Goal: Task Accomplishment & Management: Manage account settings

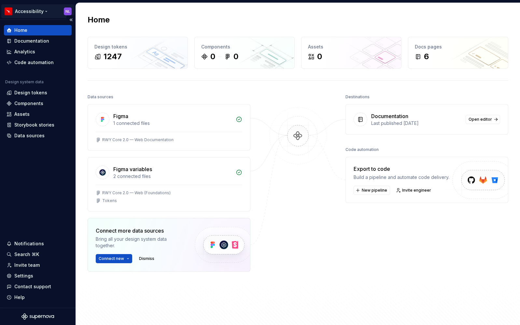
click at [67, 11] on html "Accessibility NL Home Documentation Analytics Code automation Design system dat…" at bounding box center [260, 162] width 520 height 325
click at [16, 10] on html "Accessibility NL Home Documentation Analytics Code automation Design system dat…" at bounding box center [260, 162] width 520 height 325
click at [34, 11] on html "Accessibility NL Home Documentation Analytics Code automation Design system dat…" at bounding box center [260, 162] width 520 height 325
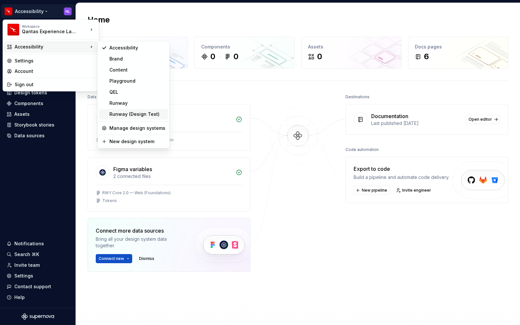
click at [122, 115] on div "Runway (Design Test)" at bounding box center [137, 114] width 56 height 7
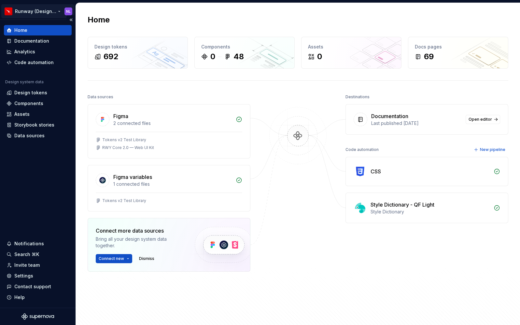
click at [32, 11] on html "Runway (Design Test) NL Home Documentation Analytics Code automation Design sys…" at bounding box center [260, 162] width 520 height 325
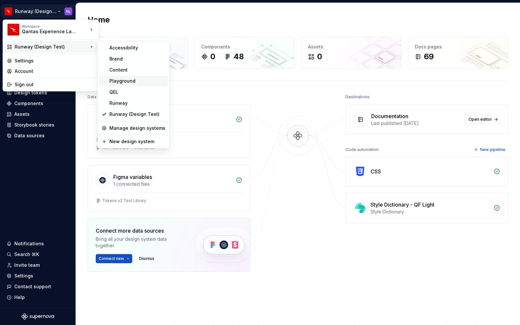
click at [129, 80] on div "Playground" at bounding box center [137, 81] width 56 height 7
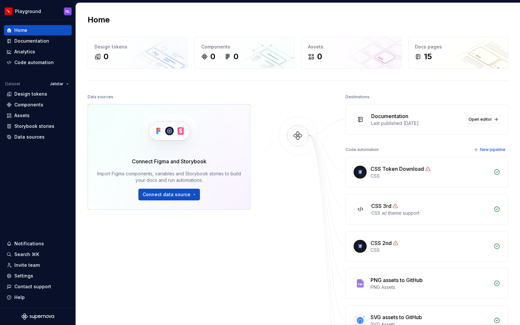
scroll to position [4, 0]
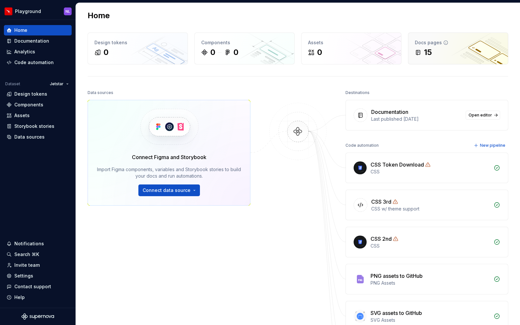
click at [457, 43] on div "Docs pages" at bounding box center [457, 42] width 87 height 7
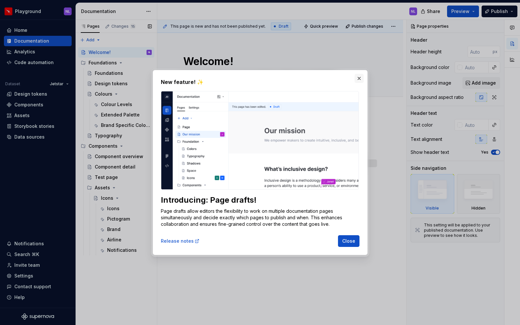
click at [359, 79] on button "button" at bounding box center [358, 78] width 9 height 9
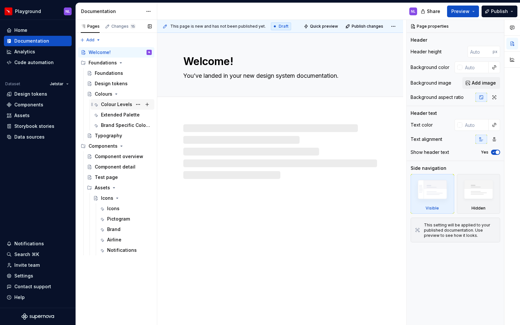
click at [114, 106] on div "Colour Levels" at bounding box center [116, 104] width 31 height 7
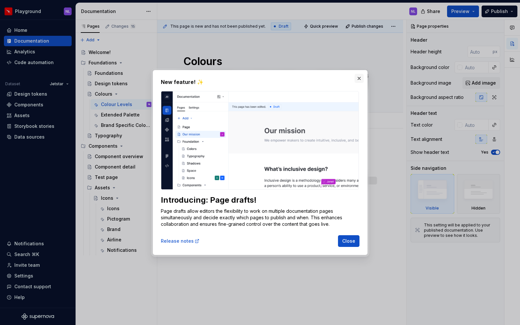
click at [358, 78] on button "button" at bounding box center [358, 78] width 9 height 9
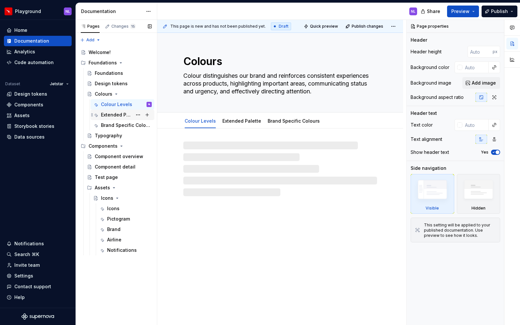
click at [109, 114] on div "Extended Palette" at bounding box center [116, 115] width 31 height 7
click at [113, 127] on div "Brand Specific Colours" at bounding box center [116, 125] width 31 height 7
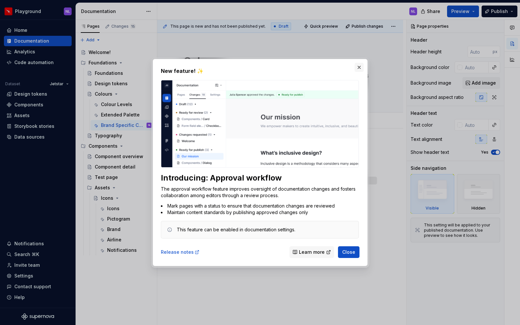
click at [360, 67] on button "button" at bounding box center [358, 67] width 9 height 9
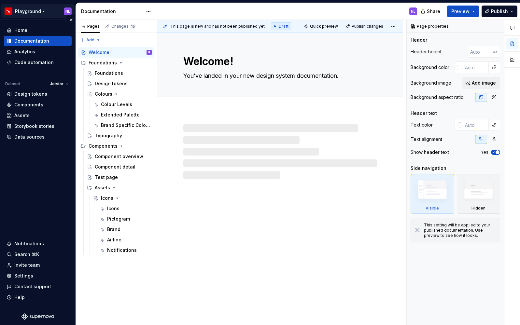
click at [28, 9] on html "Playground NL Home Documentation Analytics Code automation Dataset Jetstar Desi…" at bounding box center [260, 162] width 520 height 325
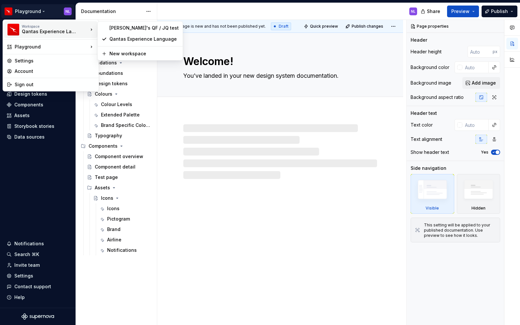
type textarea "*"
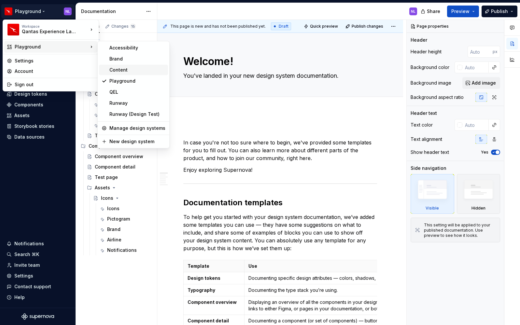
click at [121, 71] on div "Content" at bounding box center [137, 70] width 56 height 7
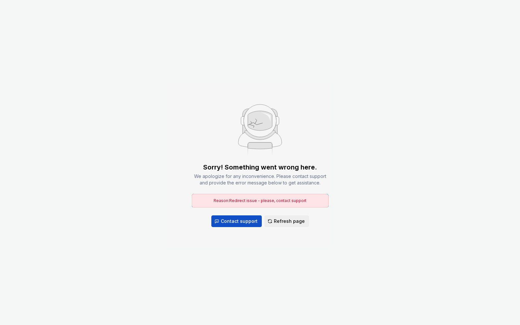
click at [160, 102] on div "Sorry! Something went wrong here. We apologize for any inconvenience. Please co…" at bounding box center [260, 162] width 520 height 325
click at [298, 227] on div "Sorry! Something went wrong here. We apologize for any inconvenience. Please co…" at bounding box center [260, 162] width 520 height 325
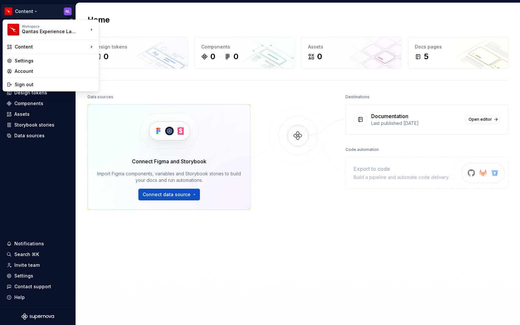
click at [29, 10] on html "Content NL Home Documentation Analytics Code automation Design system data Desi…" at bounding box center [260, 162] width 520 height 325
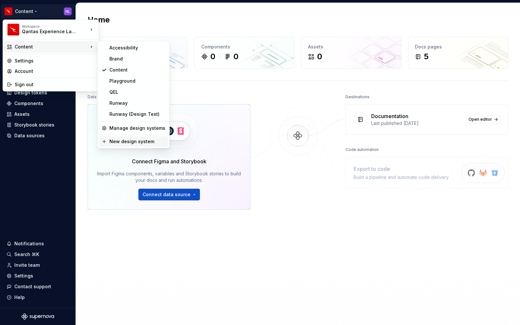
click at [126, 141] on div "New design system" at bounding box center [137, 141] width 56 height 7
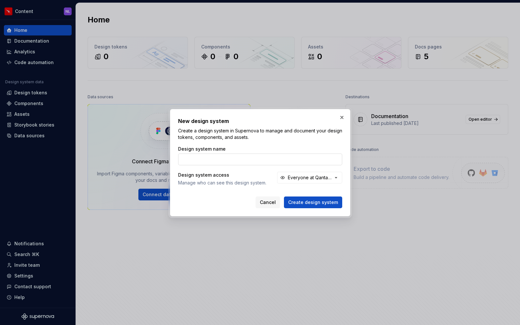
click at [212, 159] on input "Design system name" at bounding box center [260, 160] width 164 height 12
type input "Loyalty POC"
click at [313, 180] on div "Everyone at Qantas Experience Language" at bounding box center [310, 177] width 45 height 7
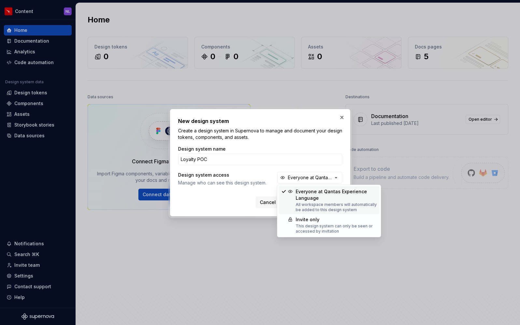
click at [214, 203] on div "Cancel Create design system" at bounding box center [260, 203] width 164 height 12
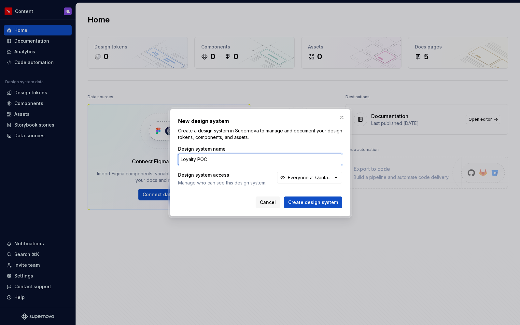
drag, startPoint x: 214, startPoint y: 160, endPoint x: 161, endPoint y: 156, distance: 53.5
click at [161, 156] on div "New design system Create a design system in Supernova to manage and document yo…" at bounding box center [260, 162] width 520 height 325
type input "QF multi-brand POC"
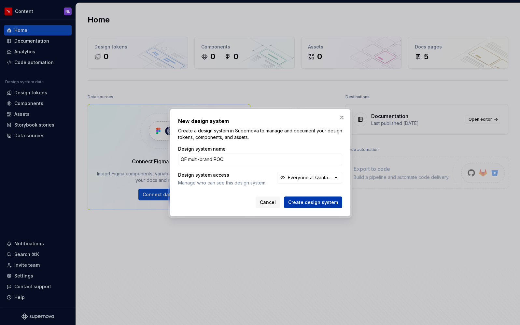
click at [305, 205] on button "Create design system" at bounding box center [313, 203] width 58 height 12
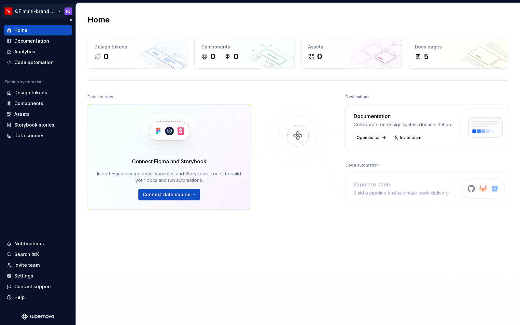
click at [56, 11] on html "QF multi-brand POC NL Home Documentation Analytics Code automation Design syste…" at bounding box center [260, 162] width 520 height 325
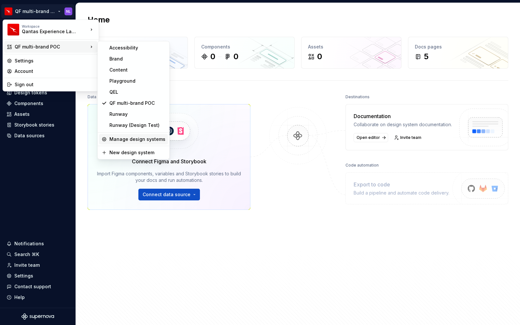
click at [129, 140] on div "Manage design systems" at bounding box center [137, 139] width 56 height 7
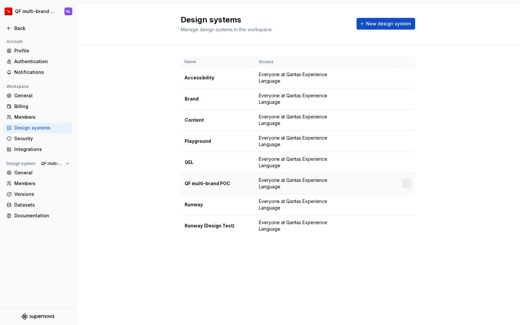
click at [395, 185] on td at bounding box center [375, 183] width 46 height 21
click at [296, 183] on span "Everyone at Qantas Experience Language" at bounding box center [303, 183] width 89 height 13
click at [407, 183] on div at bounding box center [406, 183] width 9 height 9
click at [30, 176] on div "General" at bounding box center [41, 172] width 55 height 7
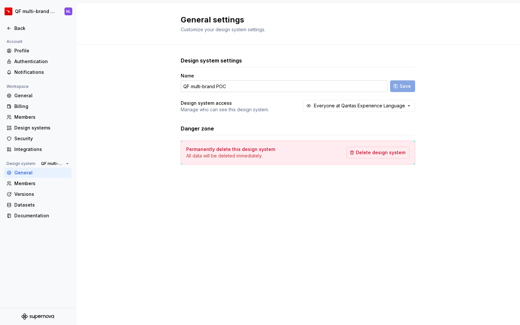
click at [224, 83] on input "QF multi-brand POC" at bounding box center [284, 86] width 207 height 12
drag, startPoint x: 238, startPoint y: 85, endPoint x: 182, endPoint y: 88, distance: 56.4
click at [182, 88] on input "QF multi-brand POC" at bounding box center [284, 86] width 207 height 12
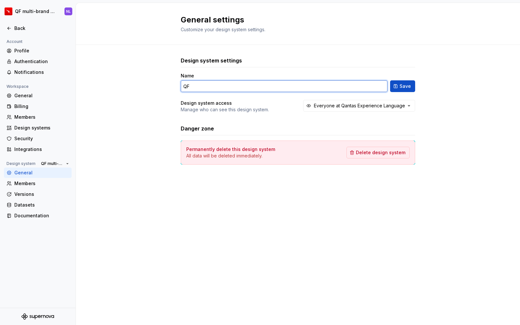
type input "Q"
type input "QF multi-brand (Test)"
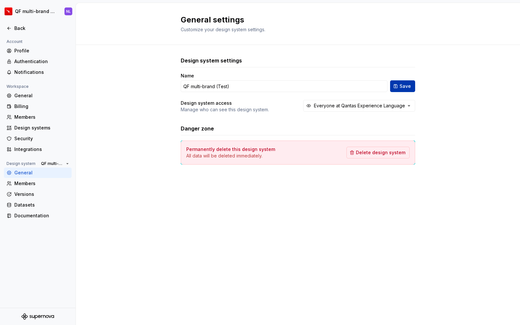
click at [404, 88] on span "Save" at bounding box center [404, 86] width 11 height 7
click at [23, 28] on div "Back" at bounding box center [41, 28] width 55 height 7
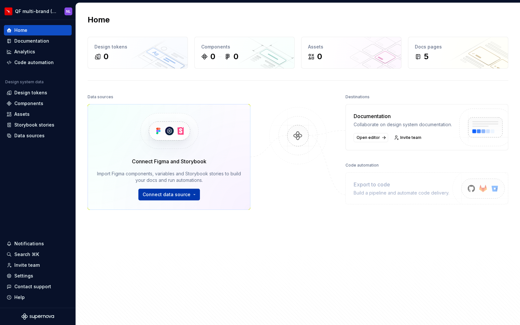
click at [191, 194] on html "QF multi-brand (Test) NL Home Documentation Analytics Code automation Design sy…" at bounding box center [260, 162] width 520 height 325
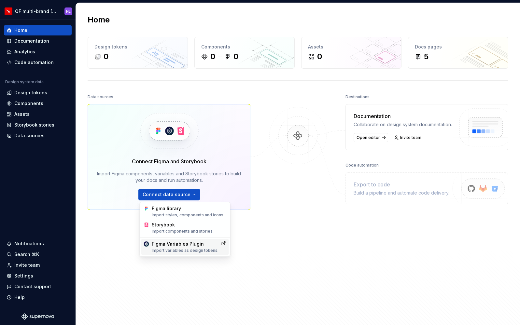
click at [200, 244] on div "Figma Variables Plugin Import variables as design tokens." at bounding box center [185, 247] width 67 height 12
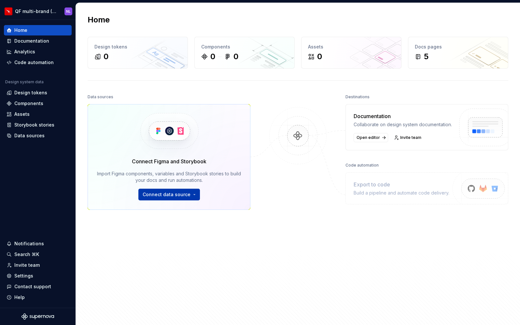
click at [184, 197] on html "QF multi-brand (Test) NL Home Documentation Analytics Code automation Design sy…" at bounding box center [260, 162] width 520 height 325
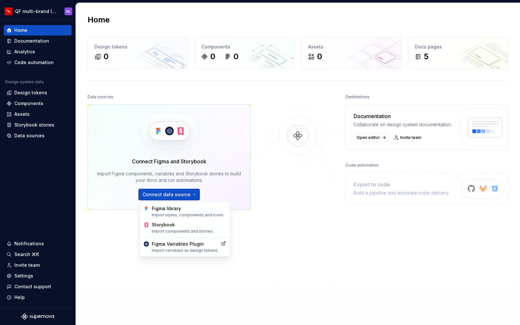
click at [39, 134] on html "QF multi-brand (Test) NL Home Documentation Analytics Code automation Design sy…" at bounding box center [260, 162] width 520 height 325
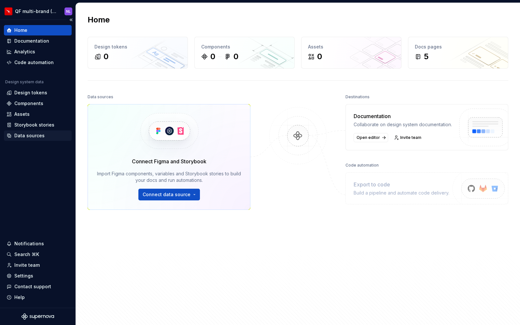
click at [32, 135] on div "Data sources" at bounding box center [29, 135] width 30 height 7
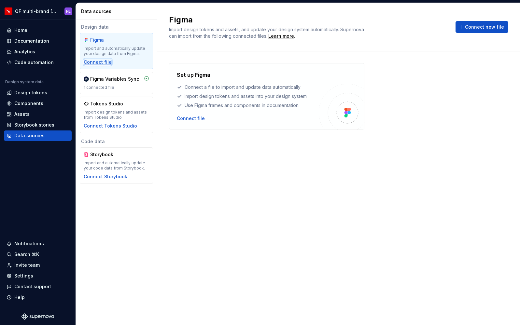
click at [104, 61] on div "Connect file" at bounding box center [98, 62] width 28 height 7
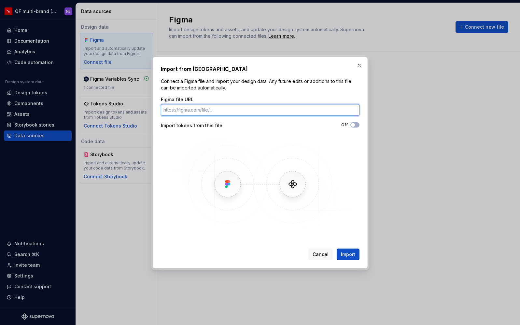
click at [225, 110] on input "Figma file URL" at bounding box center [260, 110] width 198 height 12
paste input "[URL][DOMAIN_NAME]"
type input "[URL][DOMAIN_NAME]"
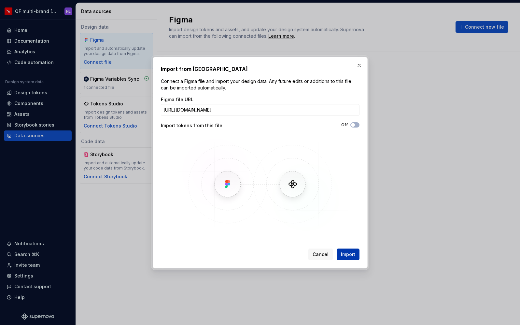
scroll to position [0, 0]
click at [347, 249] on button "Import" at bounding box center [347, 255] width 23 height 12
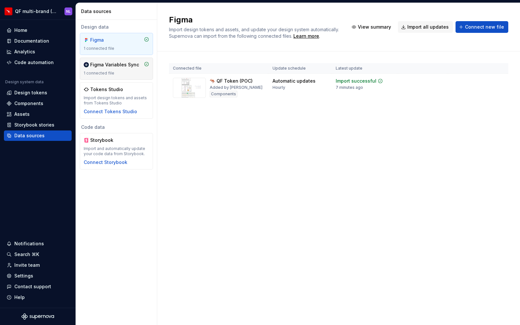
click at [102, 66] on div "Figma Variables Sync" at bounding box center [114, 64] width 49 height 7
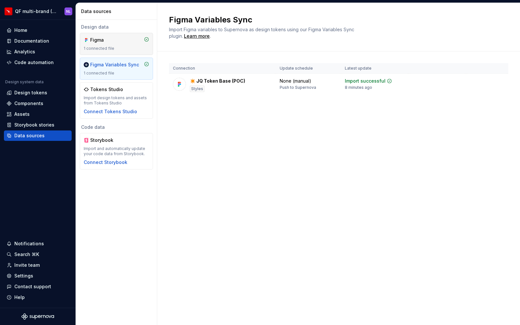
click at [109, 38] on div "Figma" at bounding box center [105, 40] width 31 height 7
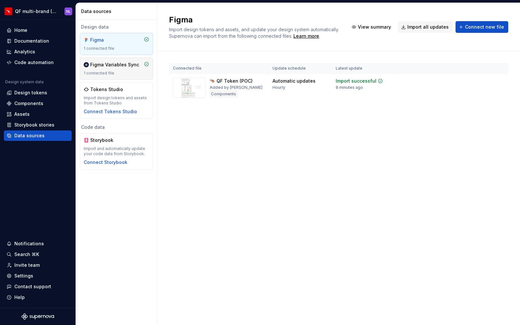
click at [110, 65] on div "Figma Variables Sync" at bounding box center [114, 64] width 49 height 7
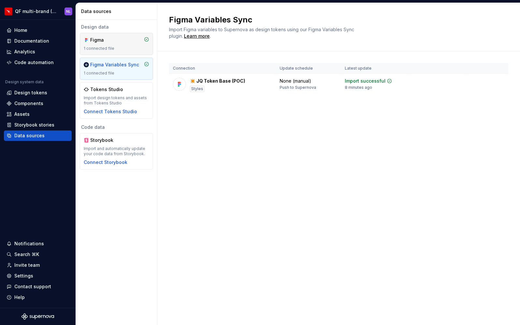
click at [113, 46] on div "1 connected file" at bounding box center [116, 48] width 65 height 5
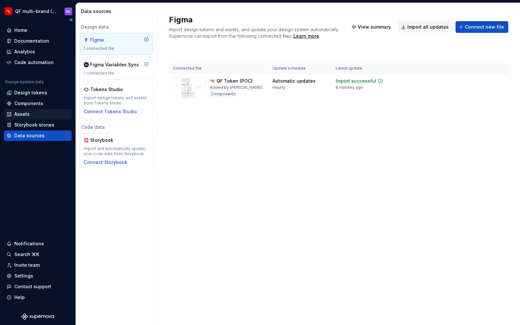
click at [32, 114] on div "Assets" at bounding box center [38, 114] width 62 height 7
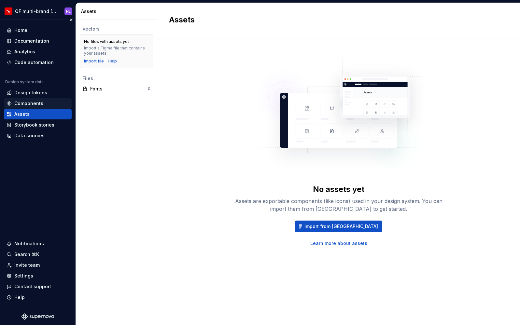
click at [36, 106] on div "Components" at bounding box center [28, 103] width 29 height 7
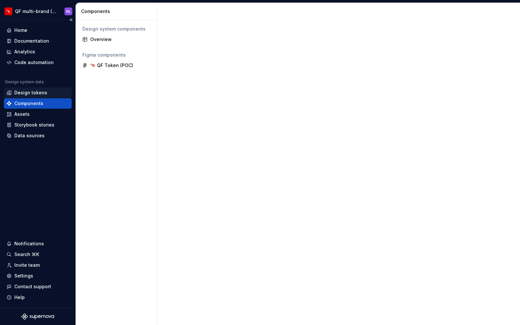
click at [40, 91] on div "Design tokens" at bounding box center [30, 92] width 33 height 7
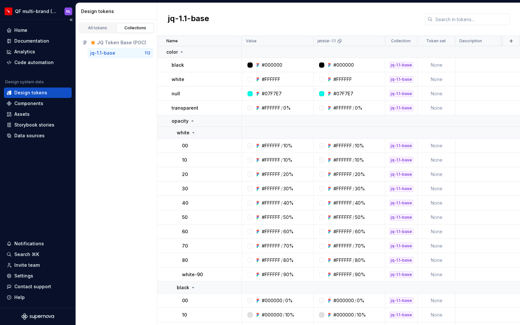
click at [34, 94] on div "Design tokens" at bounding box center [30, 92] width 33 height 7
click at [125, 29] on div "Collections" at bounding box center [135, 27] width 33 height 5
click at [93, 28] on div "All tokens" at bounding box center [97, 27] width 33 height 5
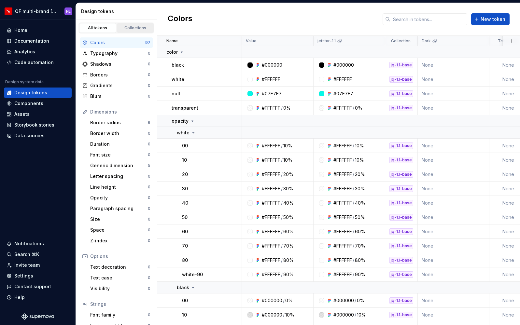
click at [126, 28] on div "Collections" at bounding box center [135, 27] width 33 height 5
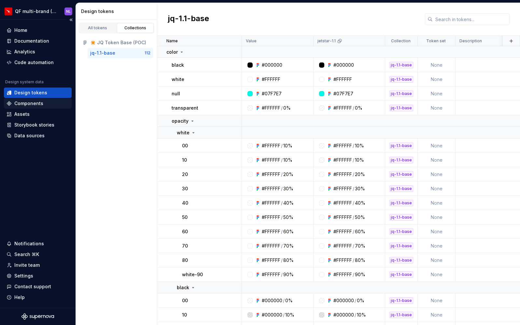
click at [35, 104] on div "Components" at bounding box center [28, 103] width 29 height 7
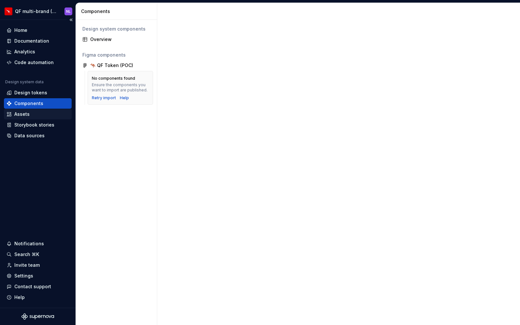
click at [28, 113] on div "Assets" at bounding box center [21, 114] width 15 height 7
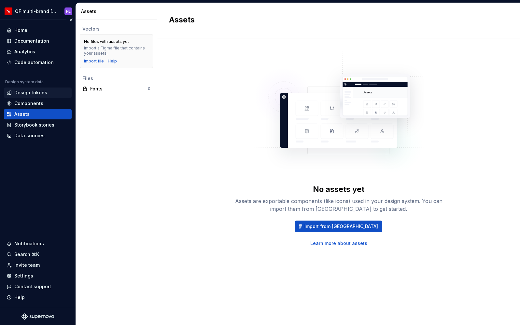
click at [34, 92] on div "Design tokens" at bounding box center [30, 92] width 33 height 7
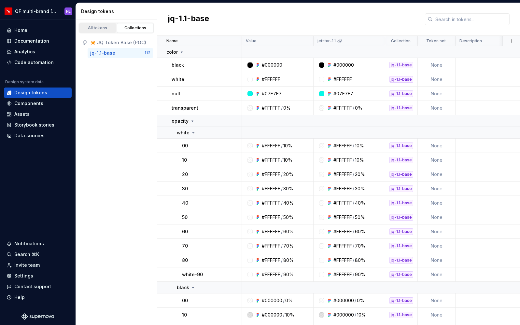
click at [91, 32] on link "All tokens" at bounding box center [97, 28] width 37 height 10
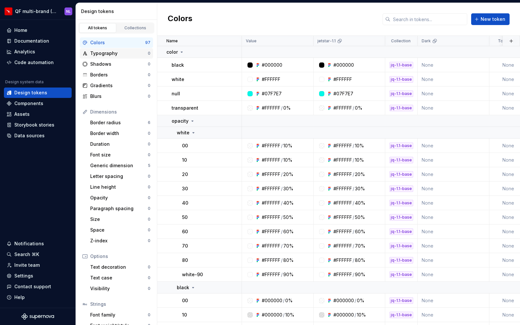
click at [117, 56] on div "Typography" at bounding box center [119, 53] width 58 height 7
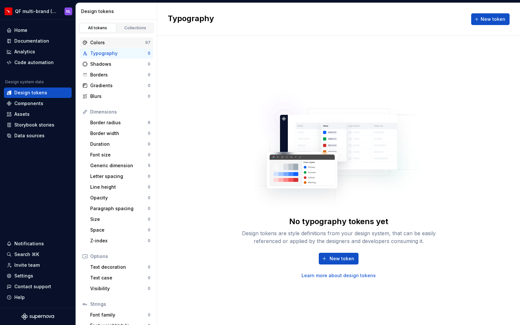
click at [118, 43] on div "Colors" at bounding box center [117, 42] width 55 height 7
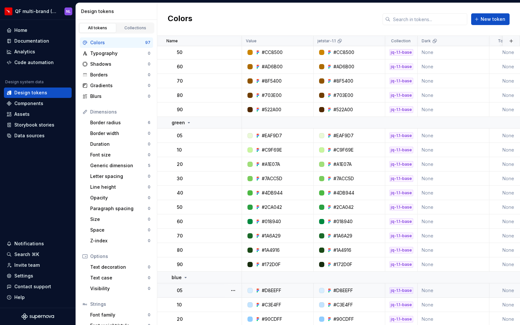
scroll to position [1262, 0]
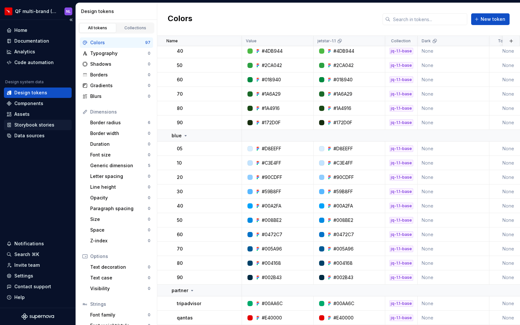
click at [33, 123] on div "Storybook stories" at bounding box center [34, 125] width 40 height 7
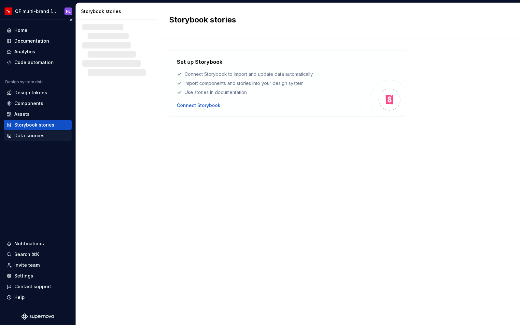
click at [35, 133] on div "Data sources" at bounding box center [29, 135] width 30 height 7
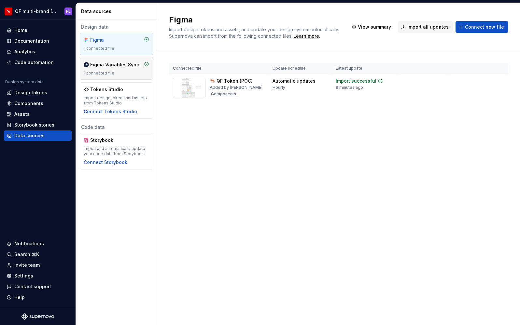
click at [113, 67] on div "Figma Variables Sync" at bounding box center [114, 64] width 49 height 7
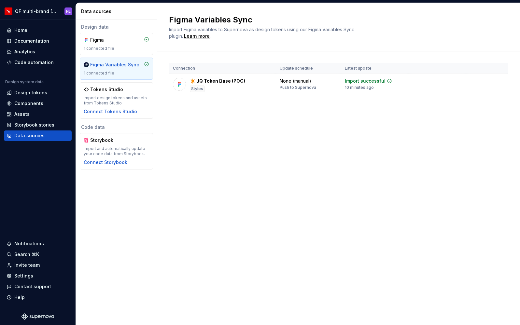
click at [200, 127] on div "Figma Variables Sync Import Figma variables to Supernova as design tokens using…" at bounding box center [338, 164] width 362 height 322
click at [114, 46] on div "1 connected file" at bounding box center [116, 48] width 65 height 5
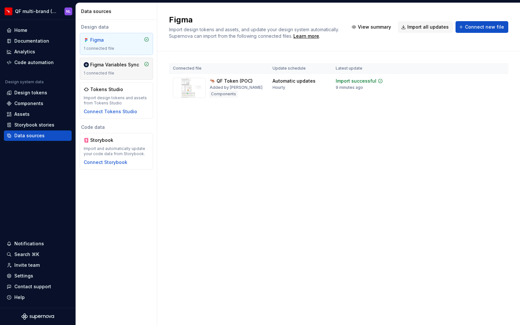
click at [114, 65] on div "Figma Variables Sync" at bounding box center [114, 64] width 49 height 7
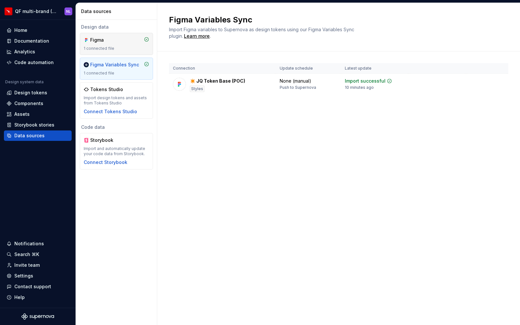
click at [97, 42] on div "Figma" at bounding box center [105, 40] width 31 height 7
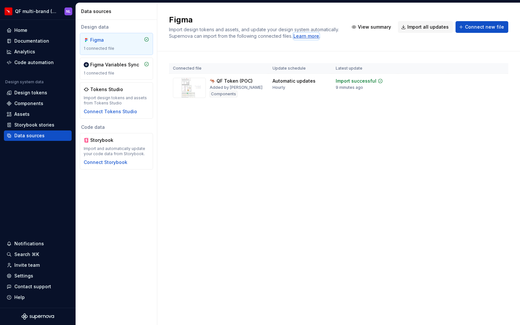
click at [302, 35] on div "Learn more" at bounding box center [306, 36] width 26 height 7
click at [97, 70] on div "Figma Variables Sync 2 connected files" at bounding box center [116, 68] width 65 height 14
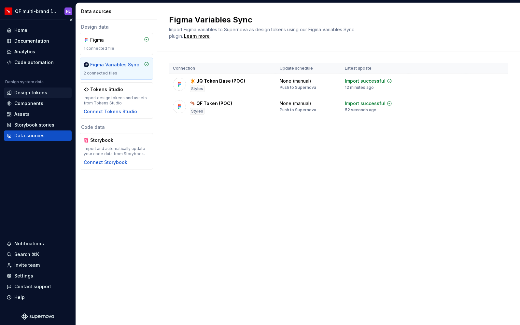
click at [36, 94] on div "Design tokens" at bounding box center [30, 92] width 33 height 7
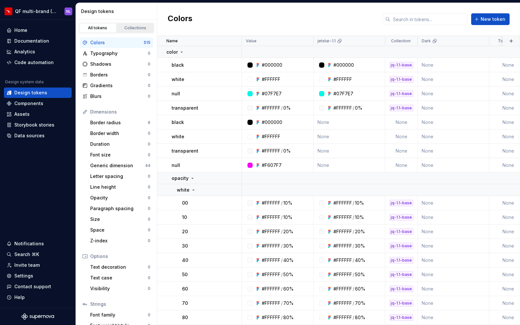
click at [120, 26] on div "Collections" at bounding box center [135, 27] width 33 height 5
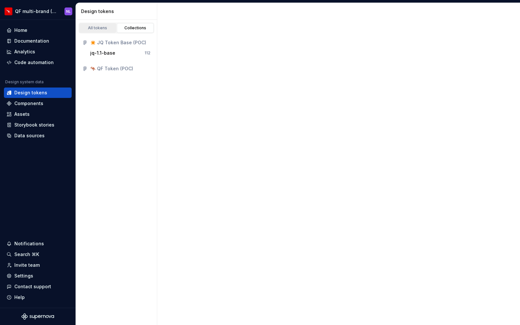
click at [98, 26] on div "All tokens" at bounding box center [97, 27] width 33 height 5
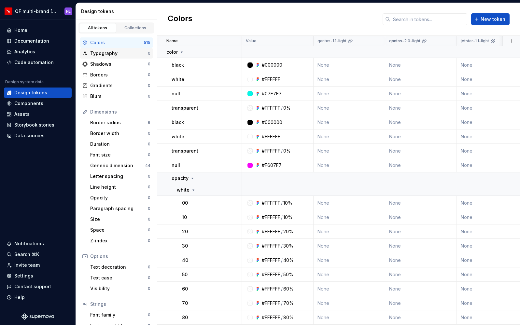
click at [111, 54] on div "Typography" at bounding box center [119, 53] width 58 height 7
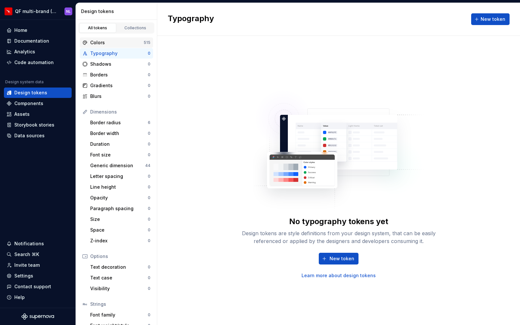
click at [106, 43] on div "Colors" at bounding box center [116, 42] width 53 height 7
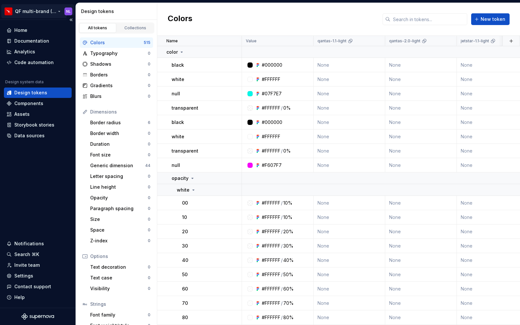
click at [32, 8] on html "QF multi-brand (Test) NL Home Documentation Analytics Code automation Design sy…" at bounding box center [260, 162] width 520 height 325
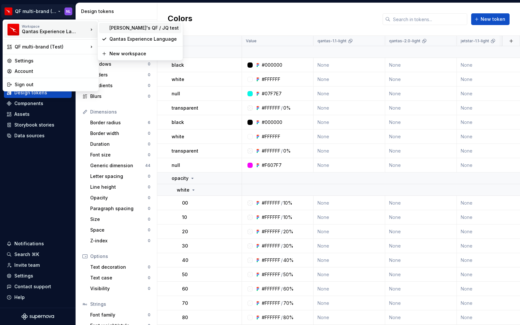
click at [127, 29] on div "[PERSON_NAME]'s QF / JQ test" at bounding box center [143, 28] width 69 height 7
